Goal: Task Accomplishment & Management: Use online tool/utility

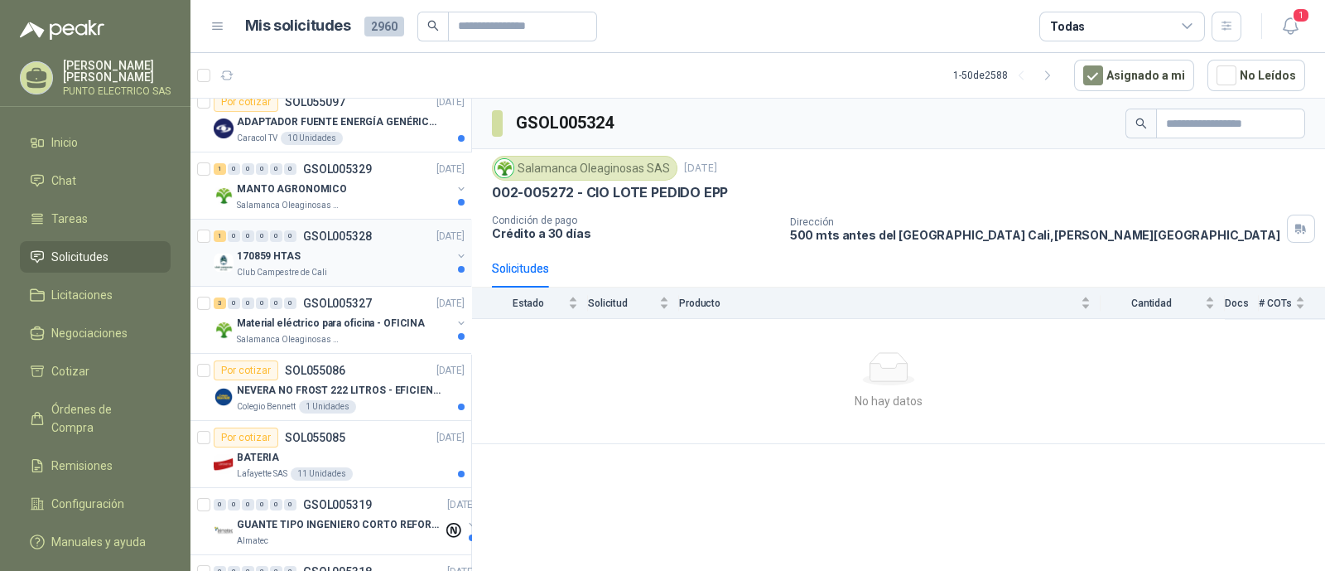
scroll to position [413, 0]
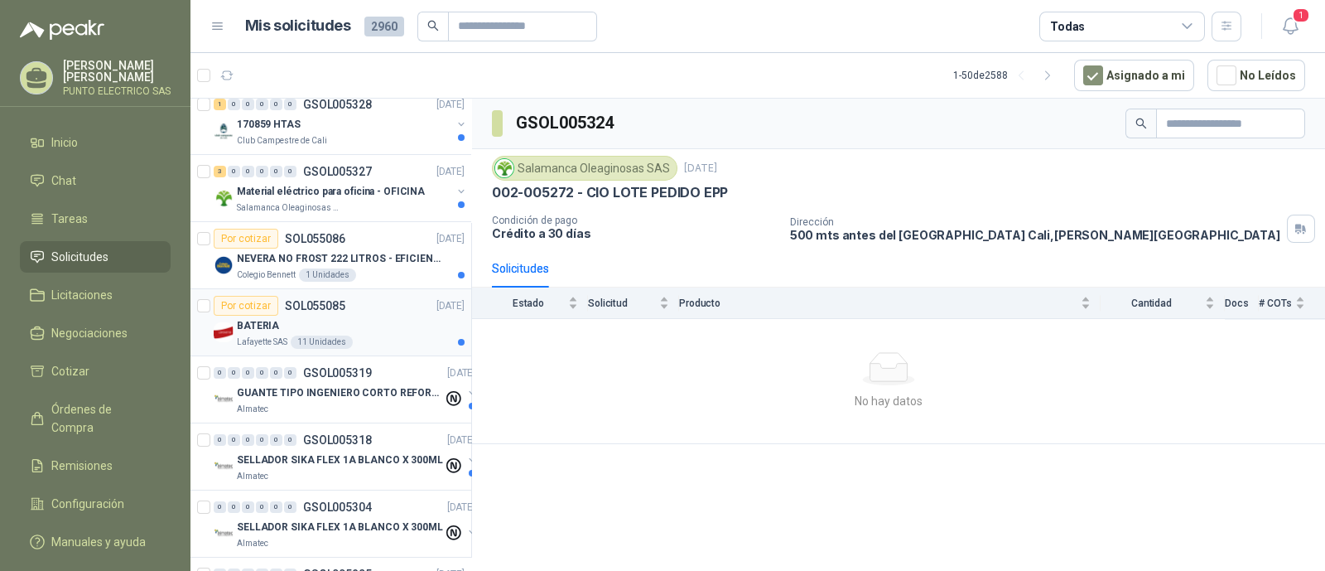
click at [372, 317] on div "BATERIA" at bounding box center [351, 326] width 228 height 20
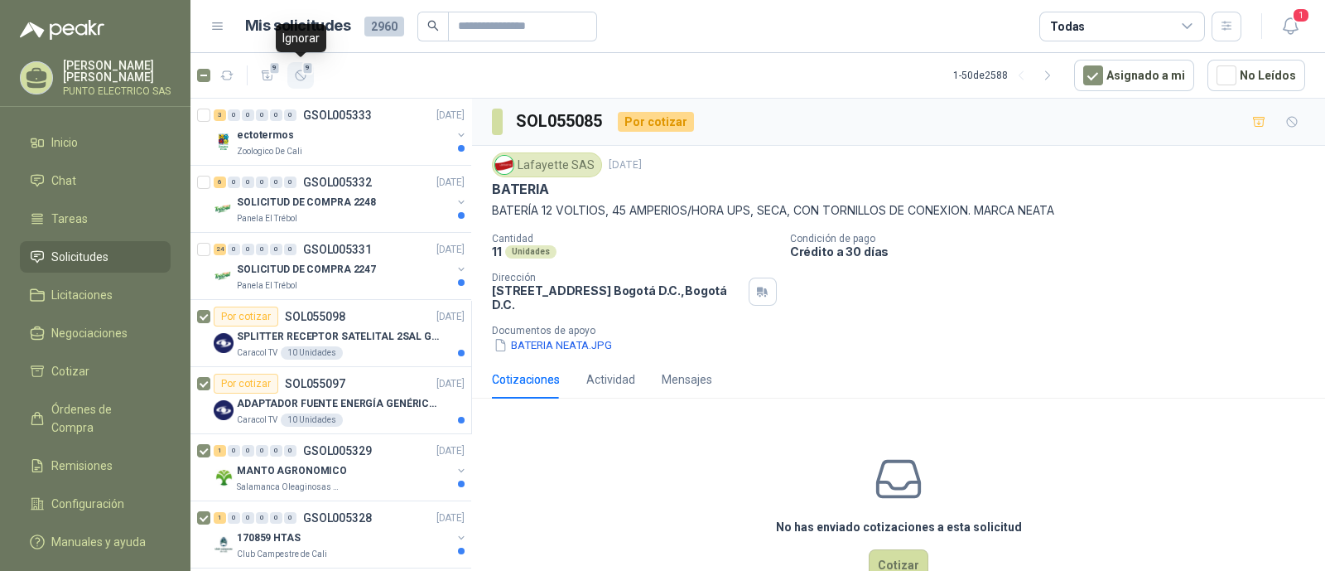
click at [307, 74] on button "9" at bounding box center [300, 75] width 27 height 27
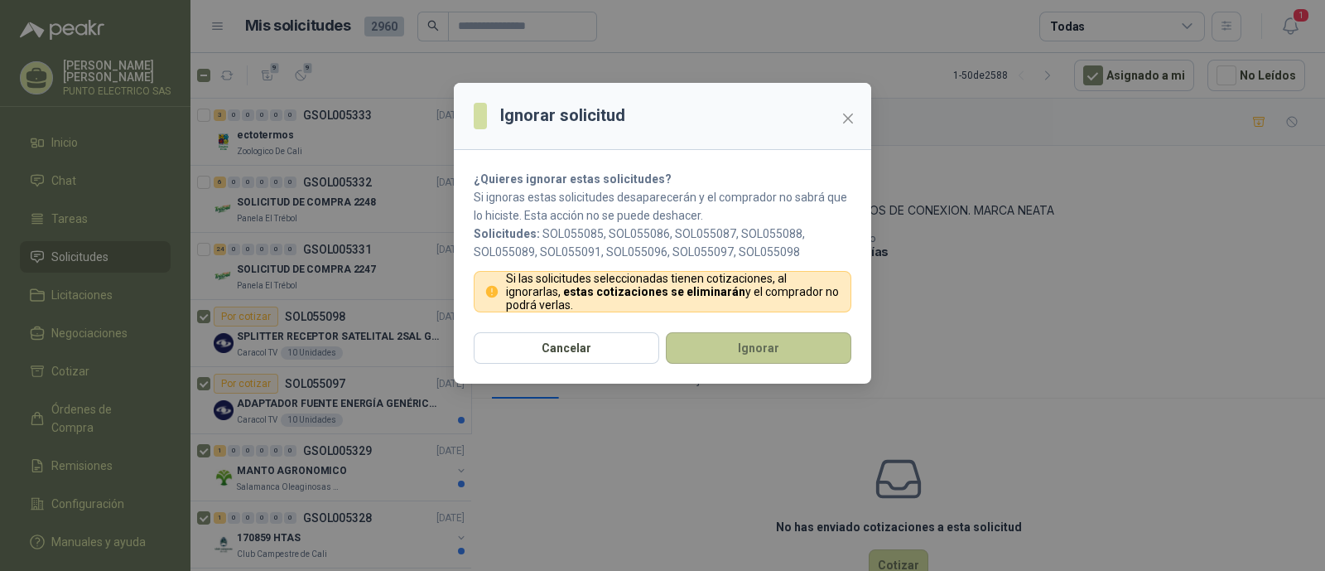
click at [788, 348] on button "Ignorar" at bounding box center [759, 347] width 186 height 31
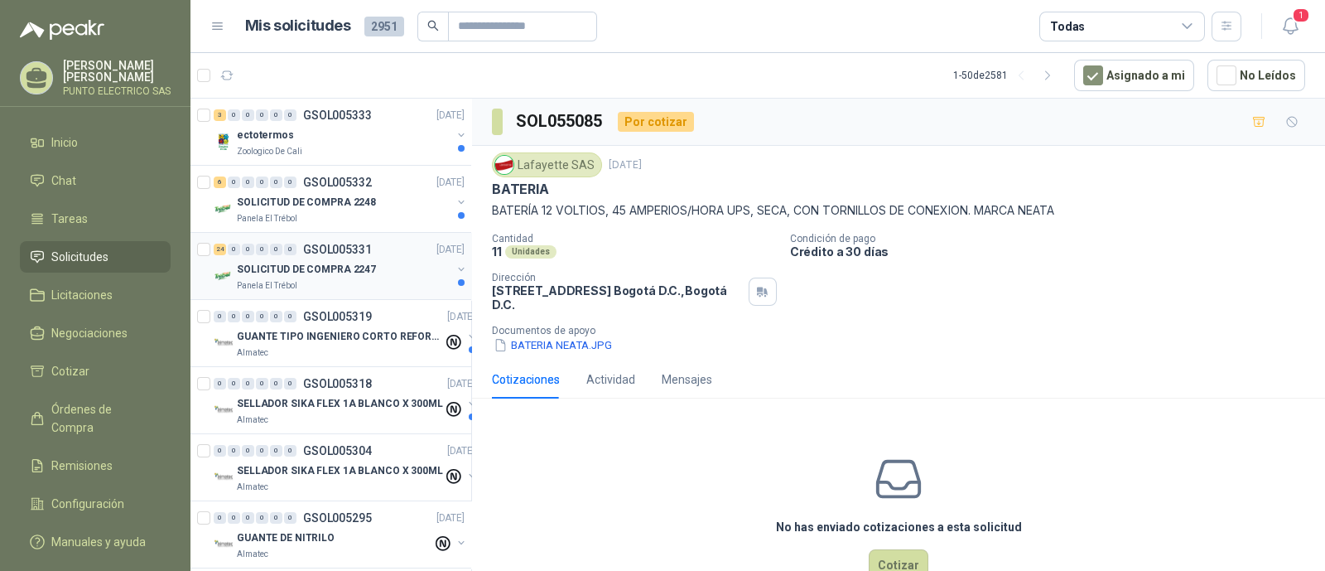
click at [311, 263] on p "SOLICITUD DE COMPRA 2247" at bounding box center [306, 270] width 139 height 16
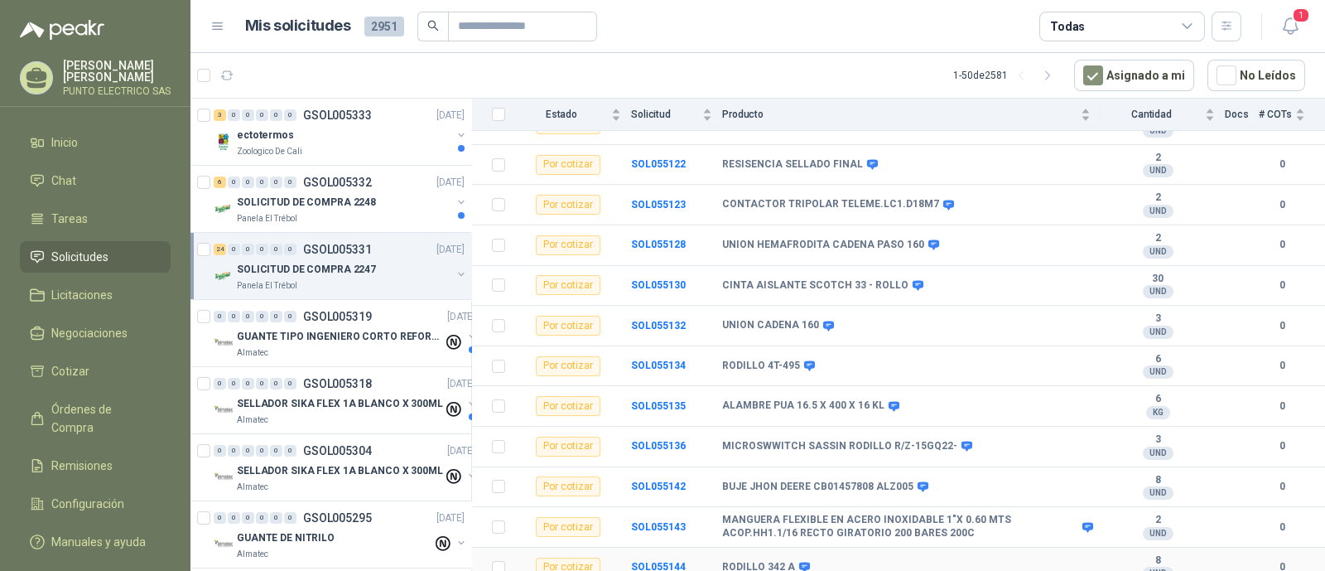
scroll to position [400, 0]
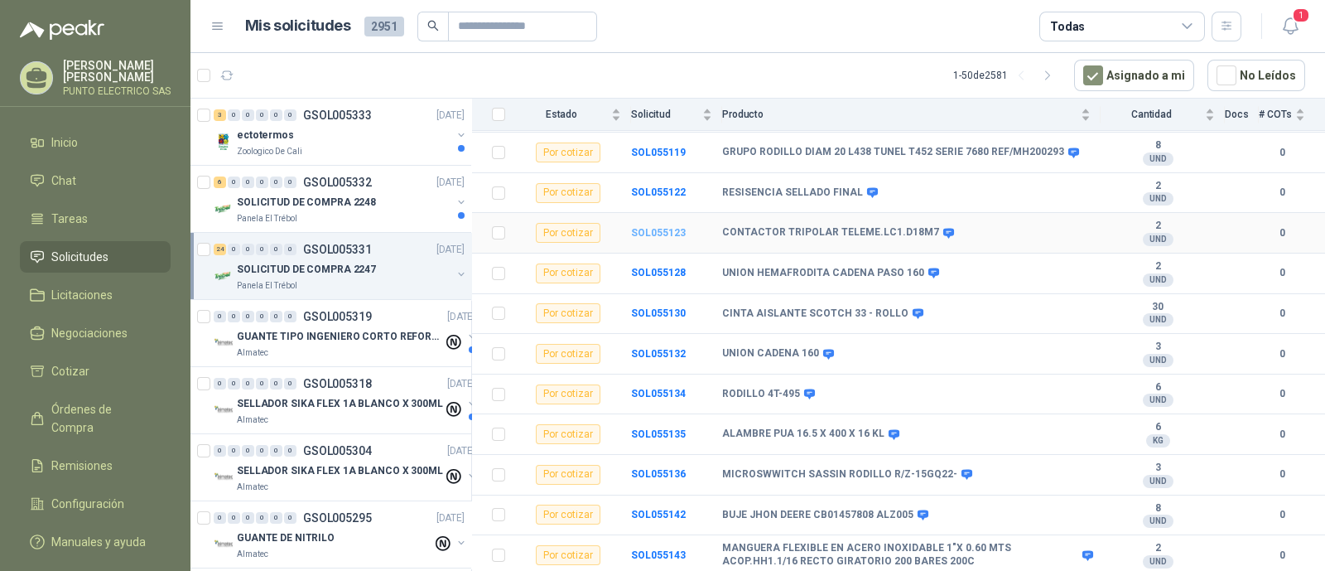
click at [663, 227] on b "SOL055123" at bounding box center [658, 233] width 55 height 12
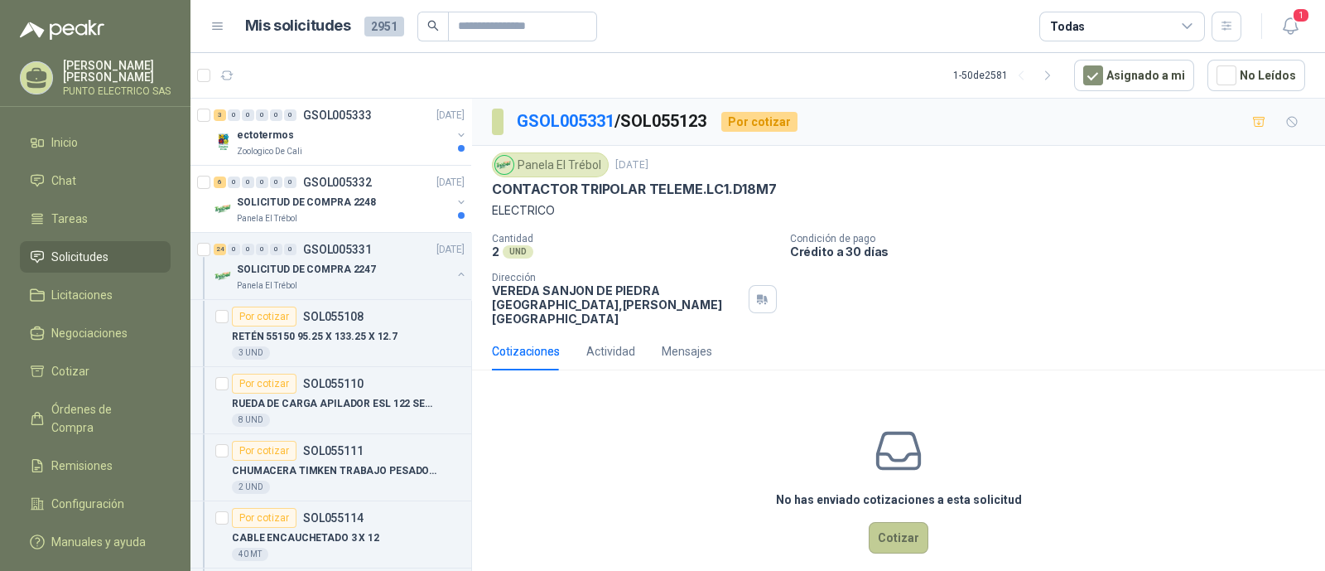
click at [886, 522] on button "Cotizar" at bounding box center [899, 537] width 60 height 31
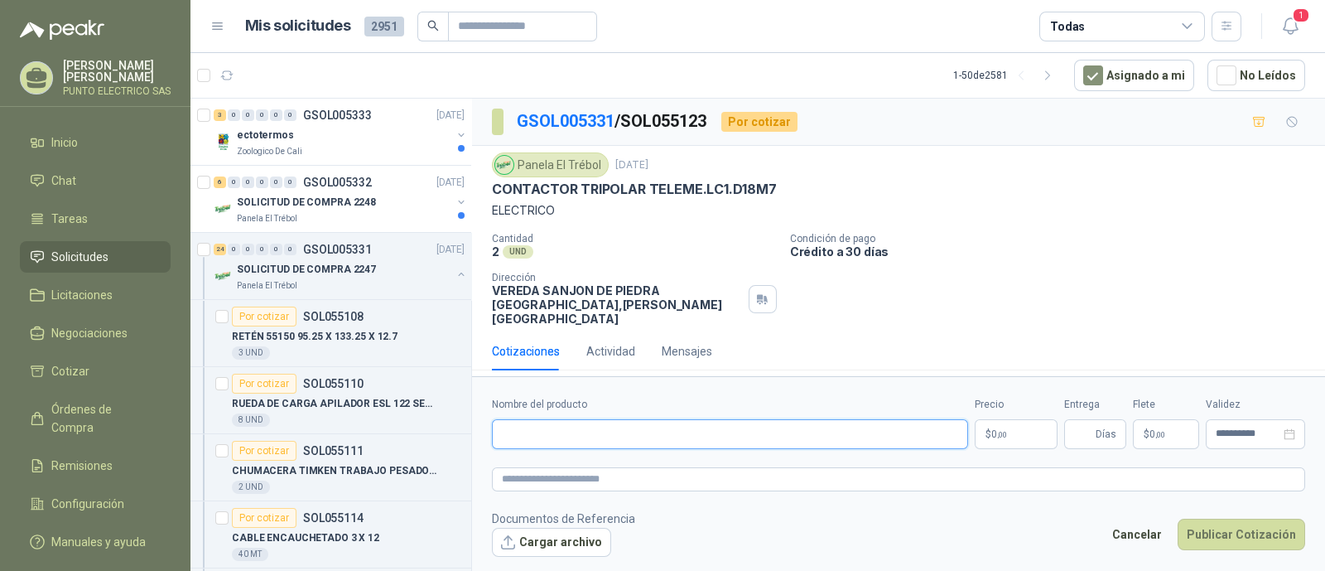
click at [557, 431] on input "Nombre del producto" at bounding box center [730, 434] width 476 height 30
type input "**********"
click at [1011, 424] on body "[PERSON_NAME] PUNTO ELECTRICO SAS Inicio Chat Tareas Solicitudes Licitaciones N…" at bounding box center [662, 285] width 1325 height 571
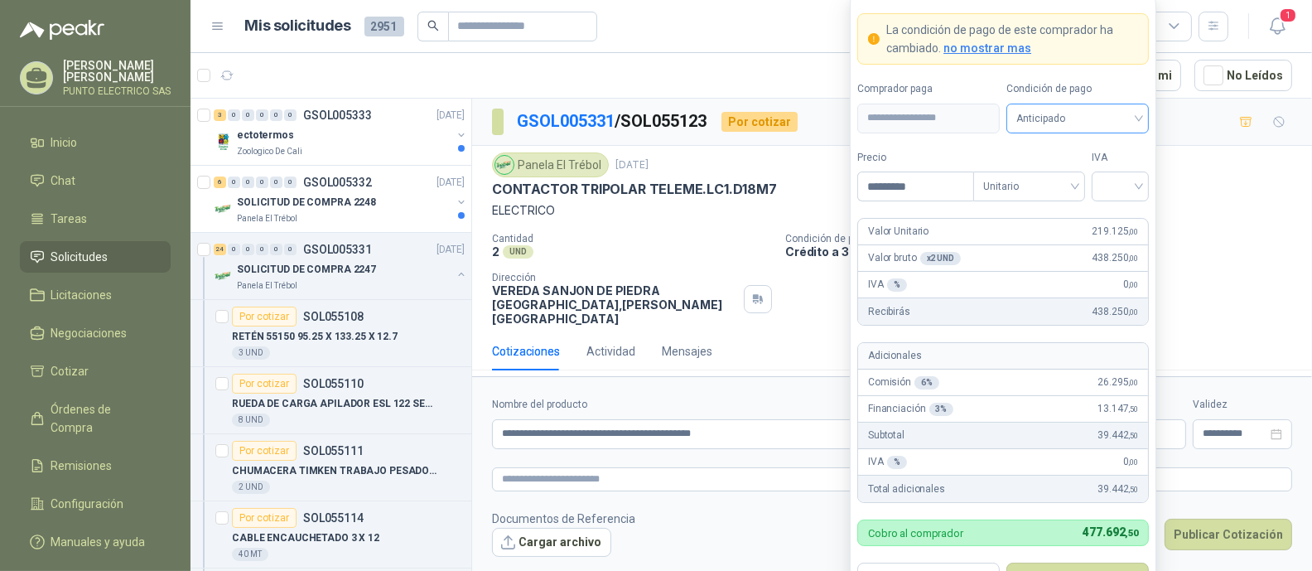
click at [1141, 113] on div "Anticipado" at bounding box center [1077, 119] width 142 height 30
type input "*********"
click at [1075, 181] on div "Crédito a 30 días" at bounding box center [1078, 180] width 116 height 18
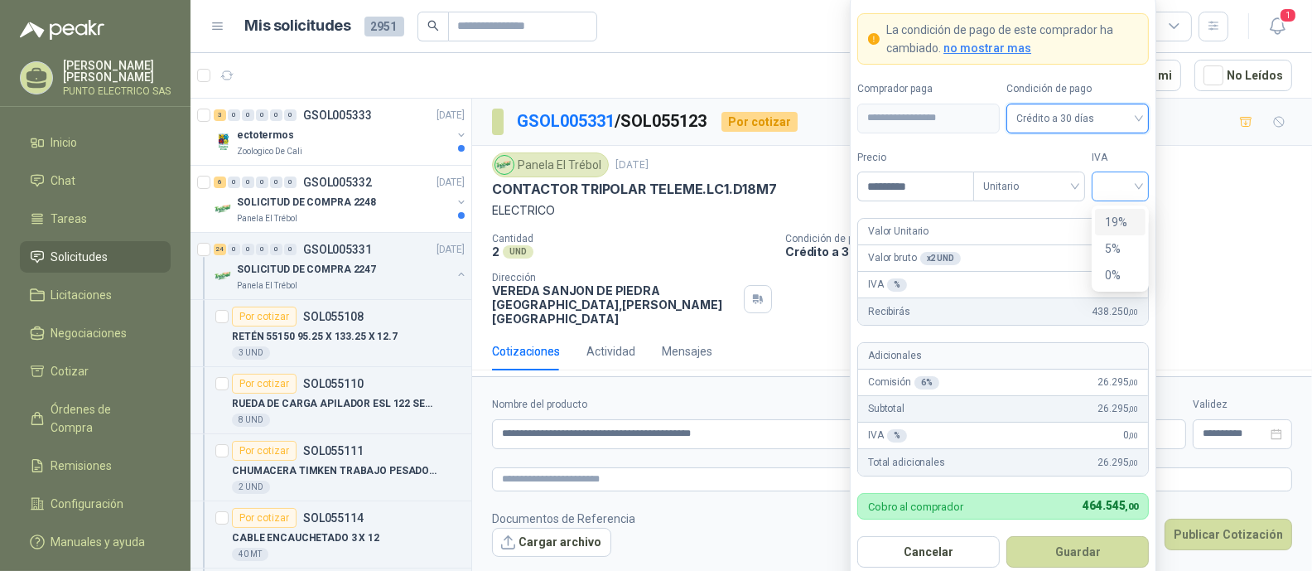
click at [1145, 185] on div at bounding box center [1120, 186] width 57 height 30
click at [1122, 219] on div "19%" at bounding box center [1120, 222] width 31 height 18
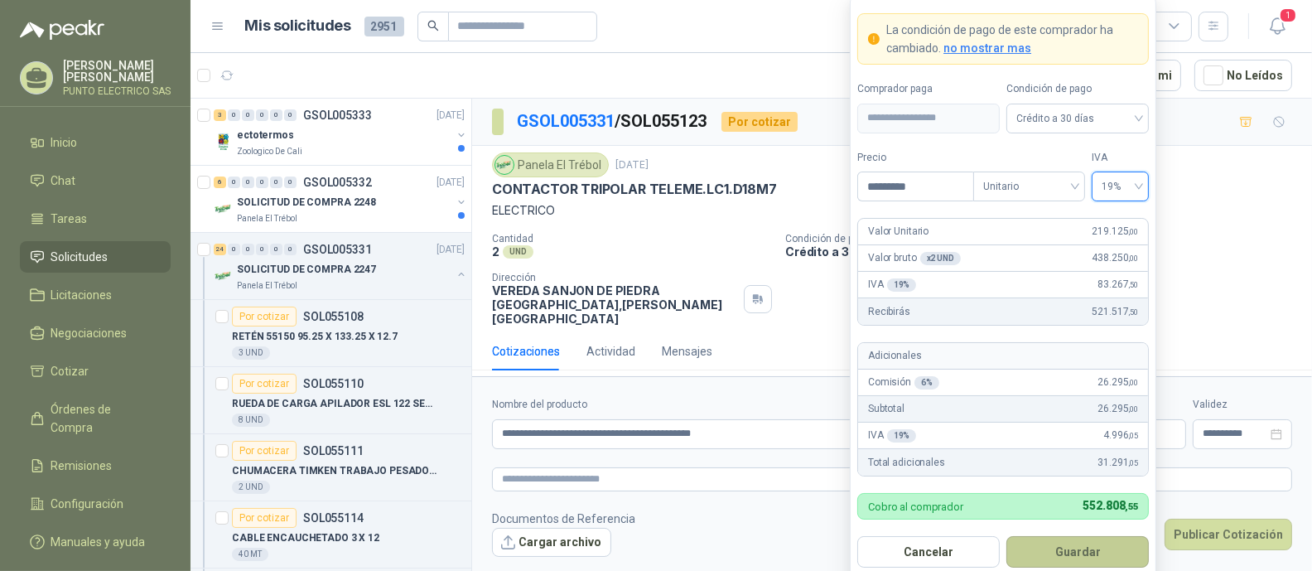
click at [1073, 552] on button "Guardar" at bounding box center [1077, 551] width 142 height 31
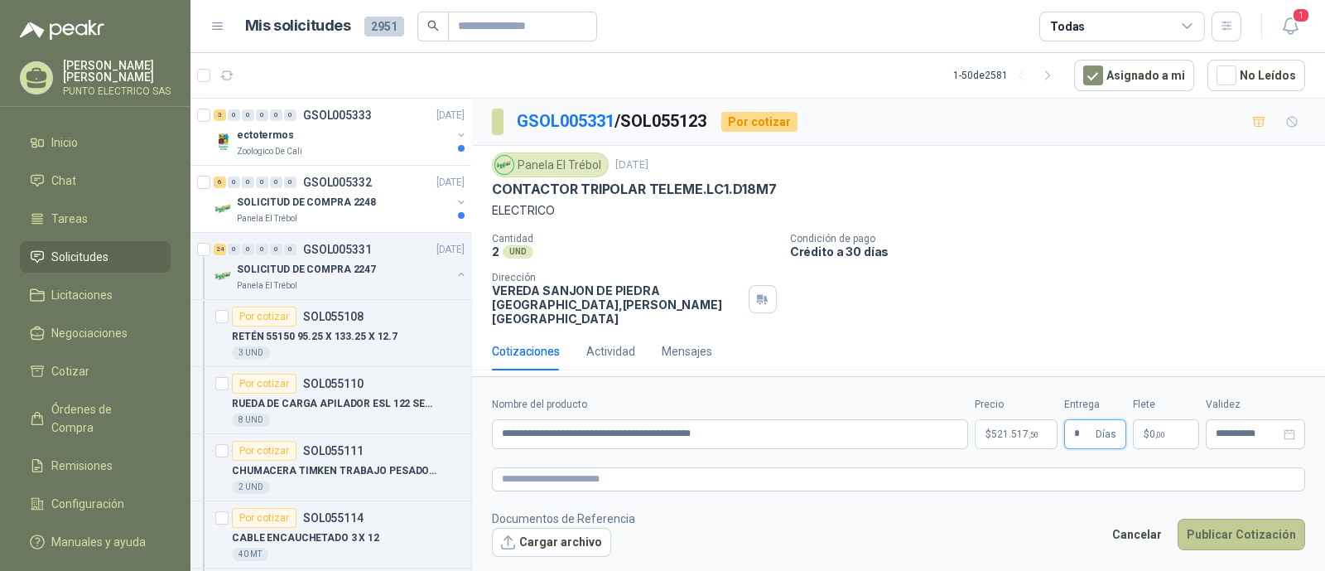
type input "*"
click at [1250, 519] on button "Publicar Cotización" at bounding box center [1242, 533] width 128 height 31
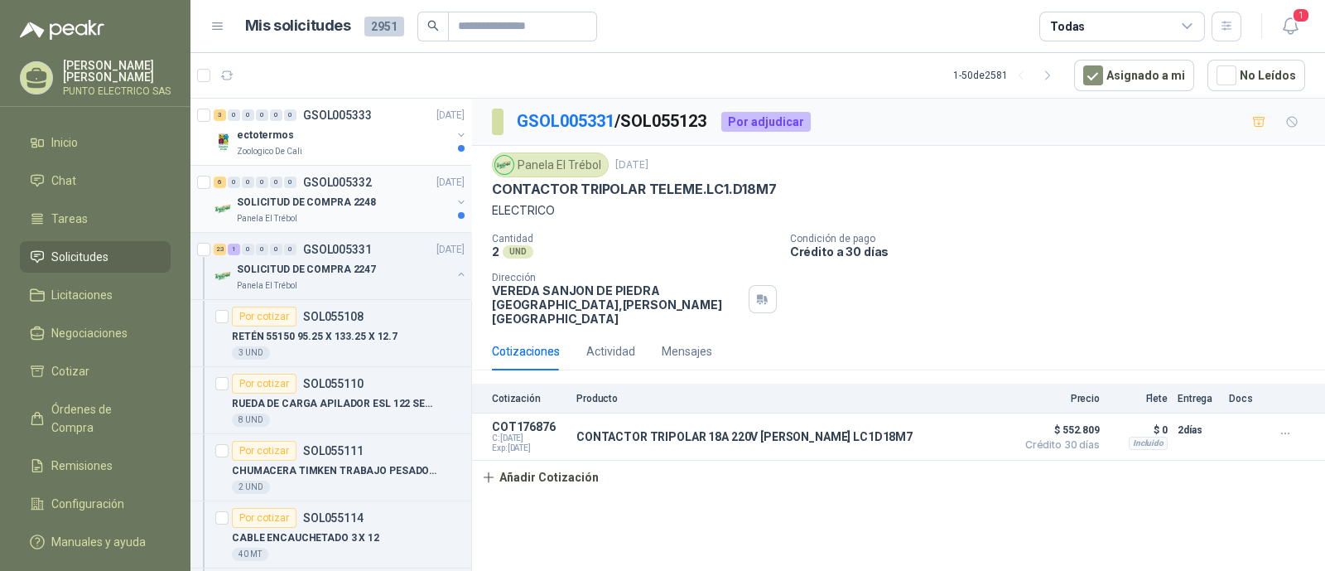
click at [315, 188] on div "6 0 0 0 0 0 GSOL005332 [DATE]" at bounding box center [341, 182] width 254 height 20
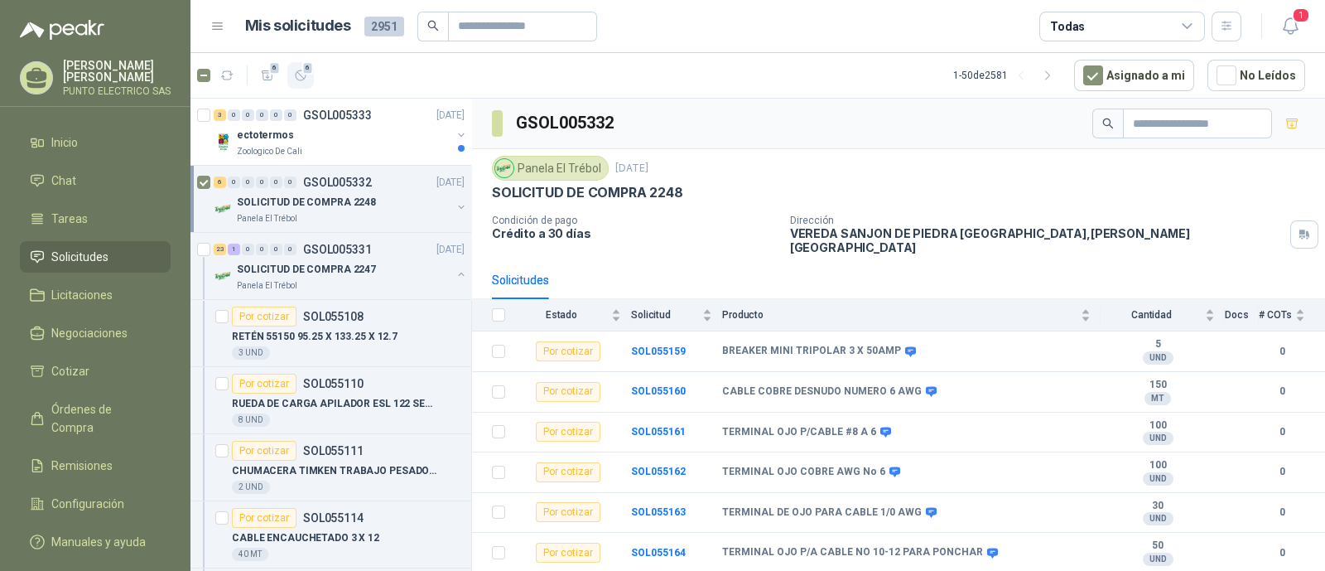
click at [298, 80] on icon "button" at bounding box center [301, 75] width 10 height 10
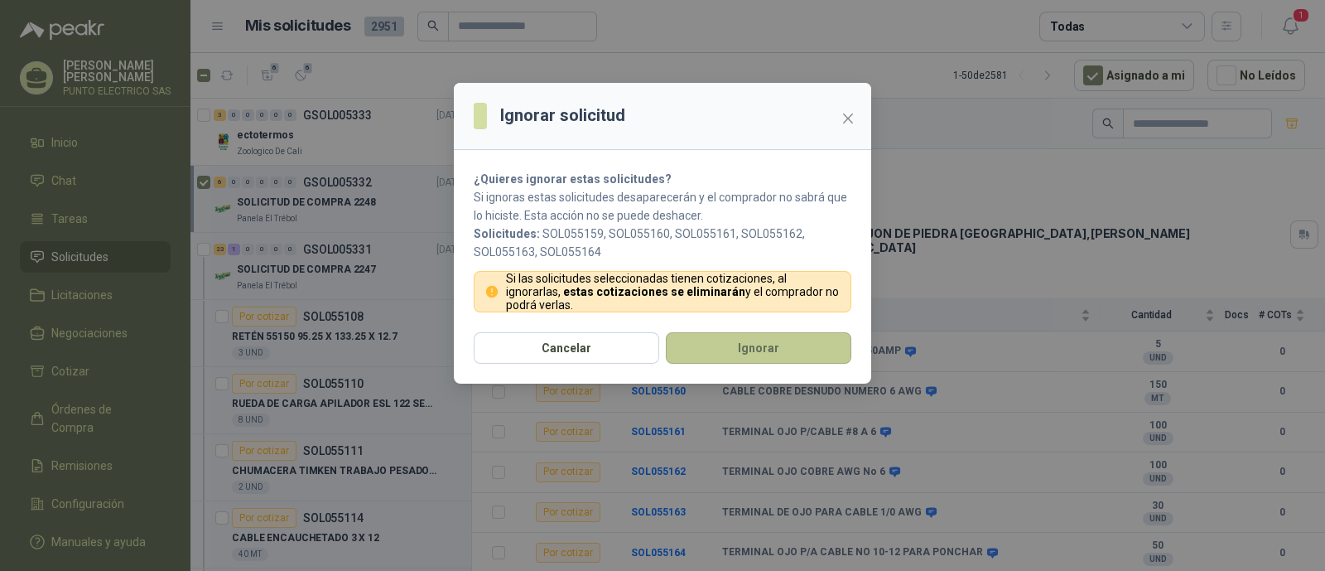
click at [750, 354] on button "Ignorar" at bounding box center [759, 347] width 186 height 31
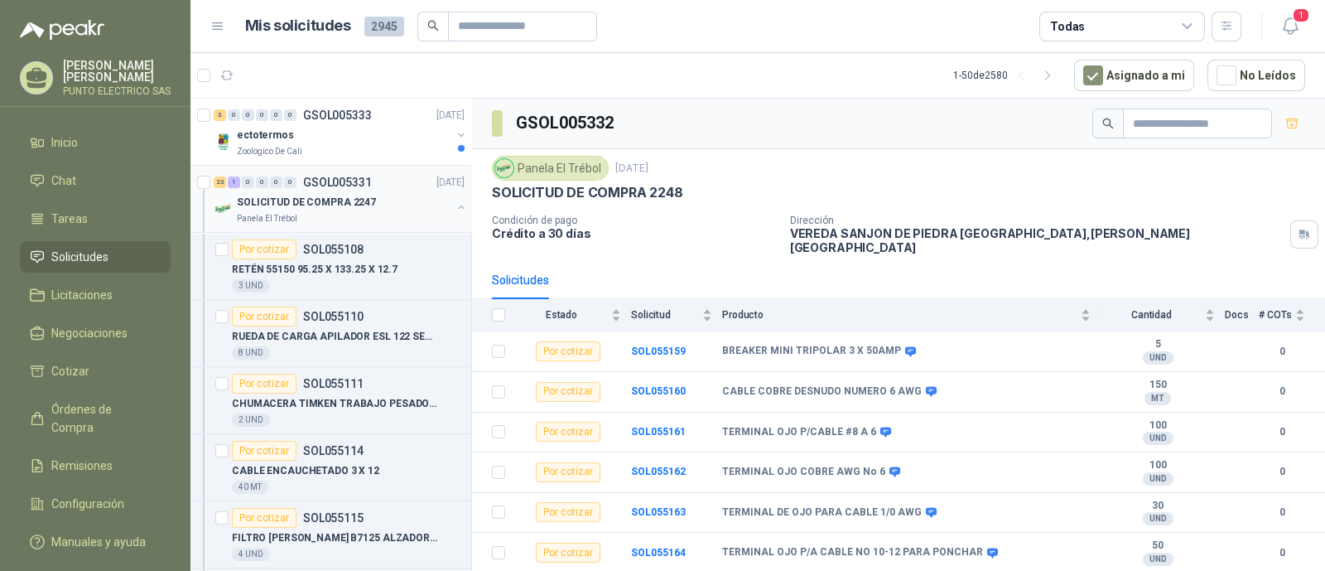
click at [455, 205] on button "button" at bounding box center [461, 206] width 13 height 13
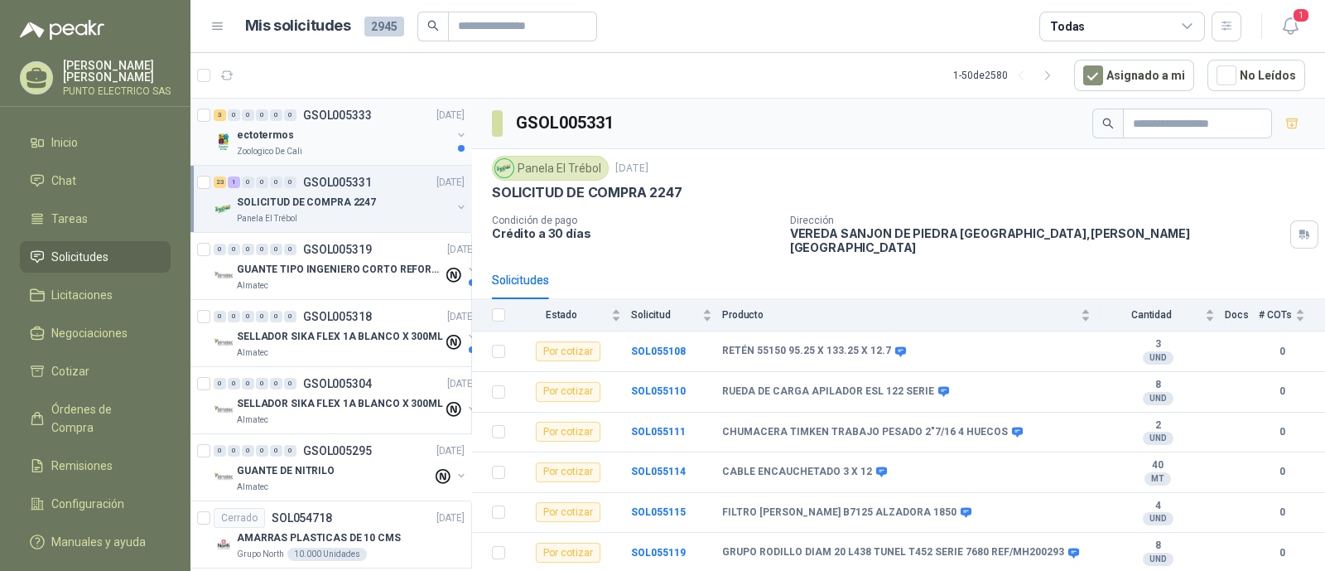
click at [351, 142] on div "ectotermos" at bounding box center [344, 135] width 215 height 20
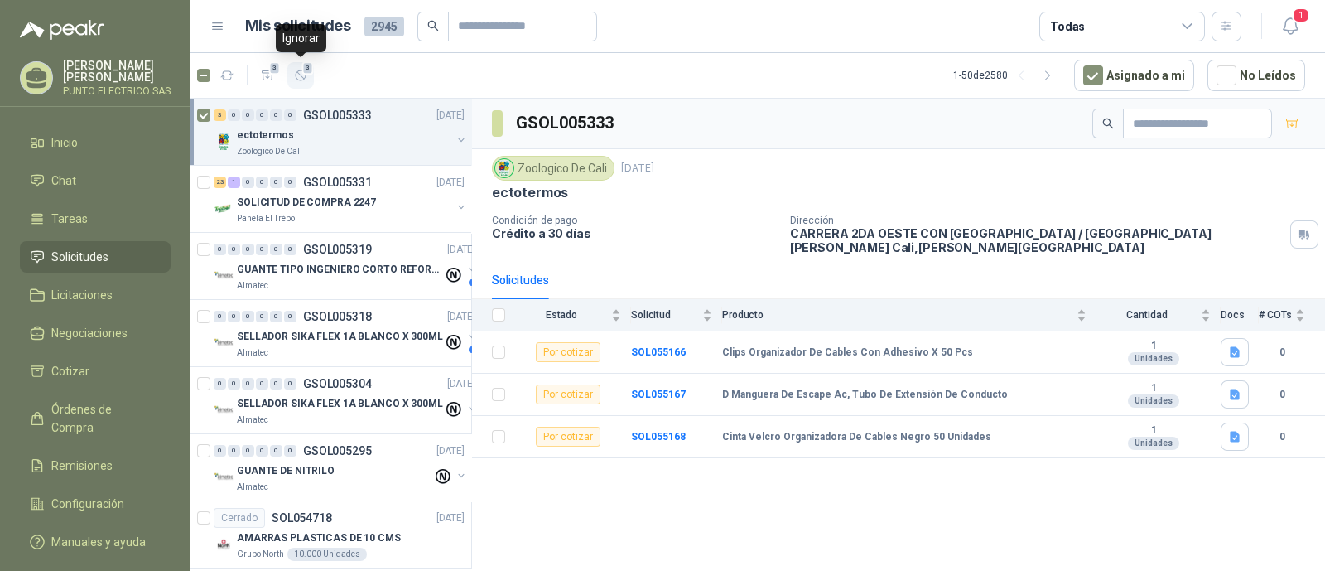
click at [296, 80] on icon "button" at bounding box center [301, 76] width 14 height 14
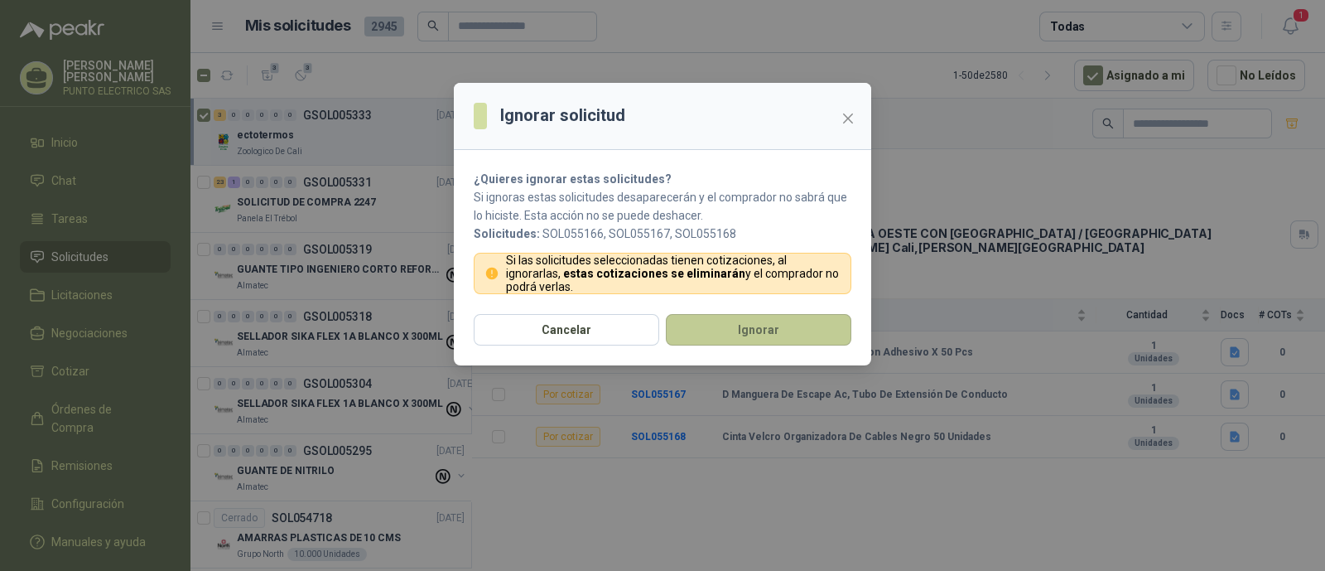
click at [774, 329] on button "Ignorar" at bounding box center [759, 329] width 186 height 31
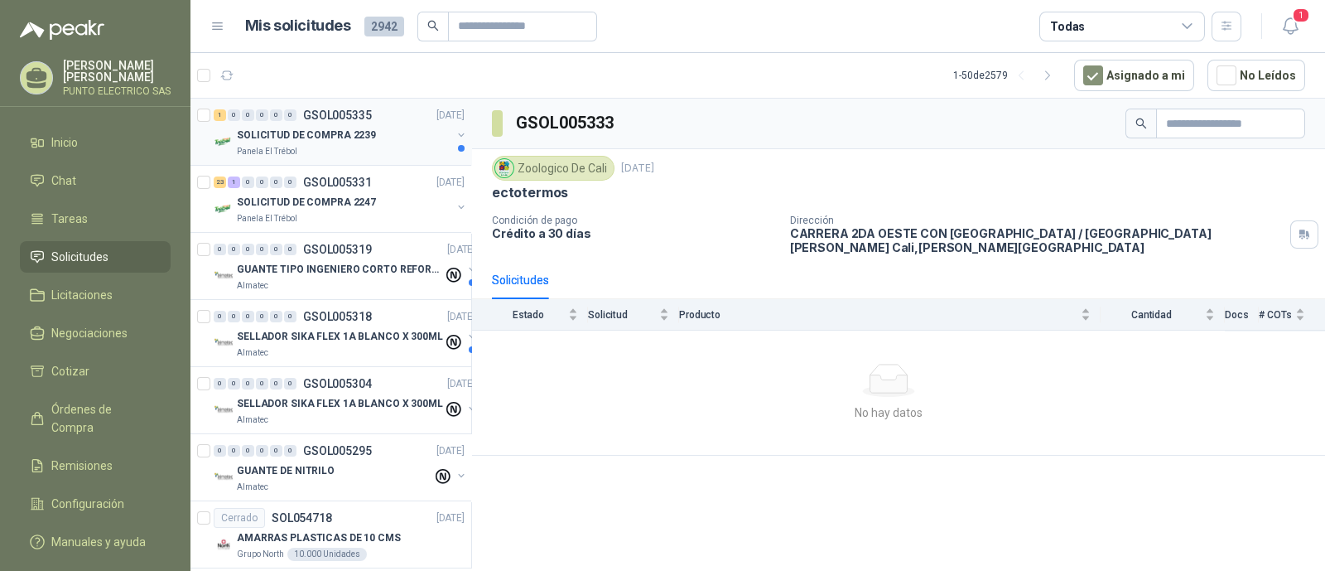
click at [301, 123] on div "1 0 0 0 0 0 GSOL005335 08/09/25" at bounding box center [341, 115] width 254 height 20
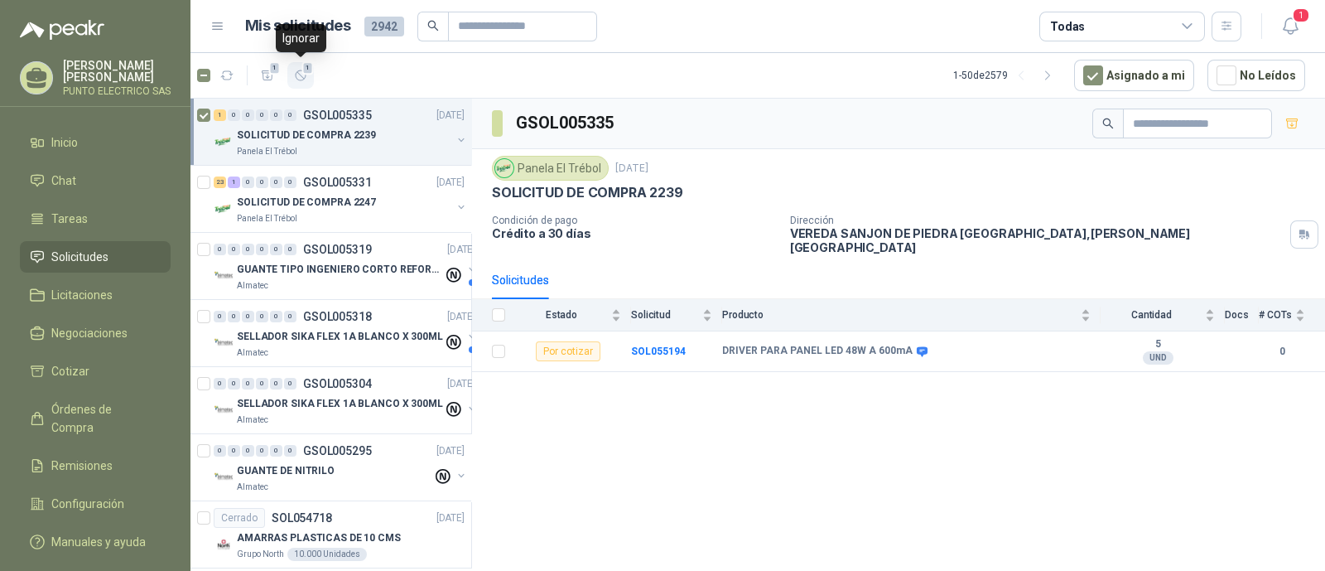
click at [306, 75] on icon "button" at bounding box center [301, 76] width 14 height 14
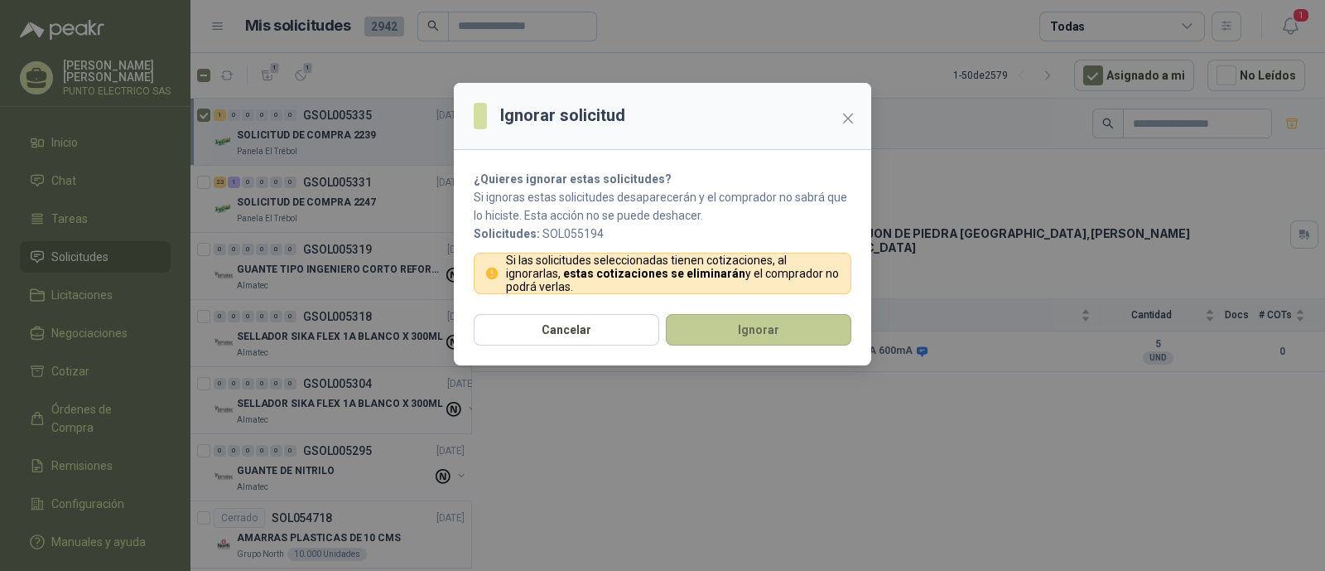
click at [757, 330] on button "Ignorar" at bounding box center [759, 329] width 186 height 31
